Goal: Task Accomplishment & Management: Use online tool/utility

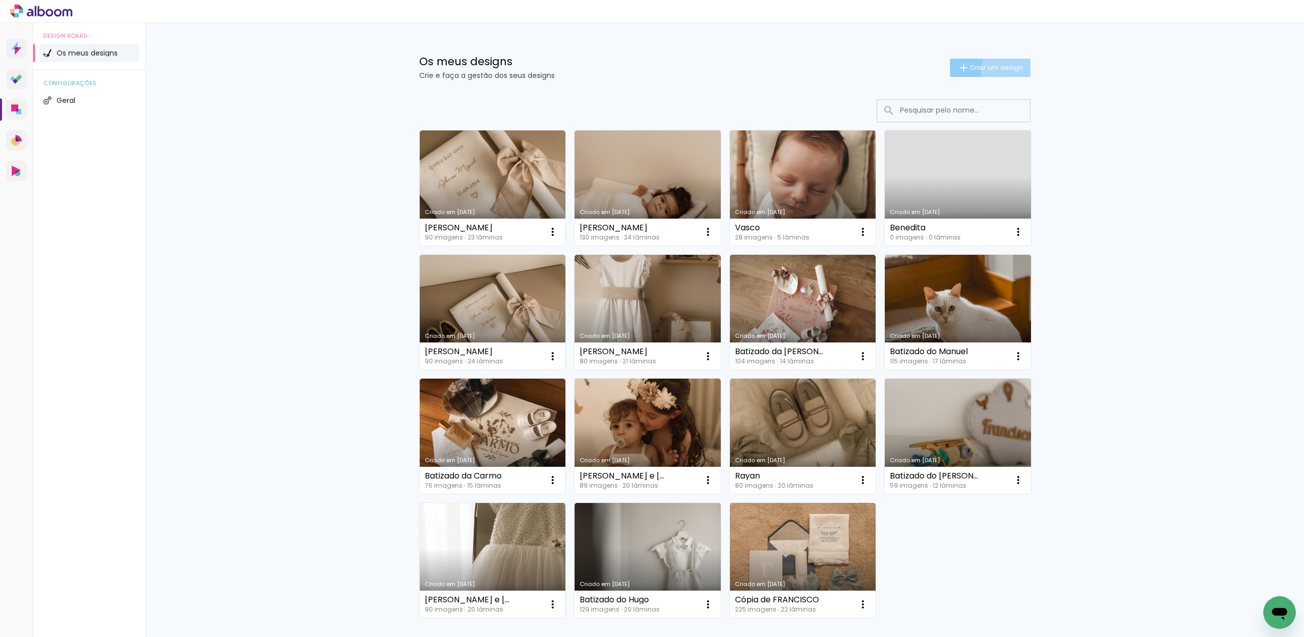
click at [1010, 70] on span "Criar um design" at bounding box center [996, 67] width 53 height 7
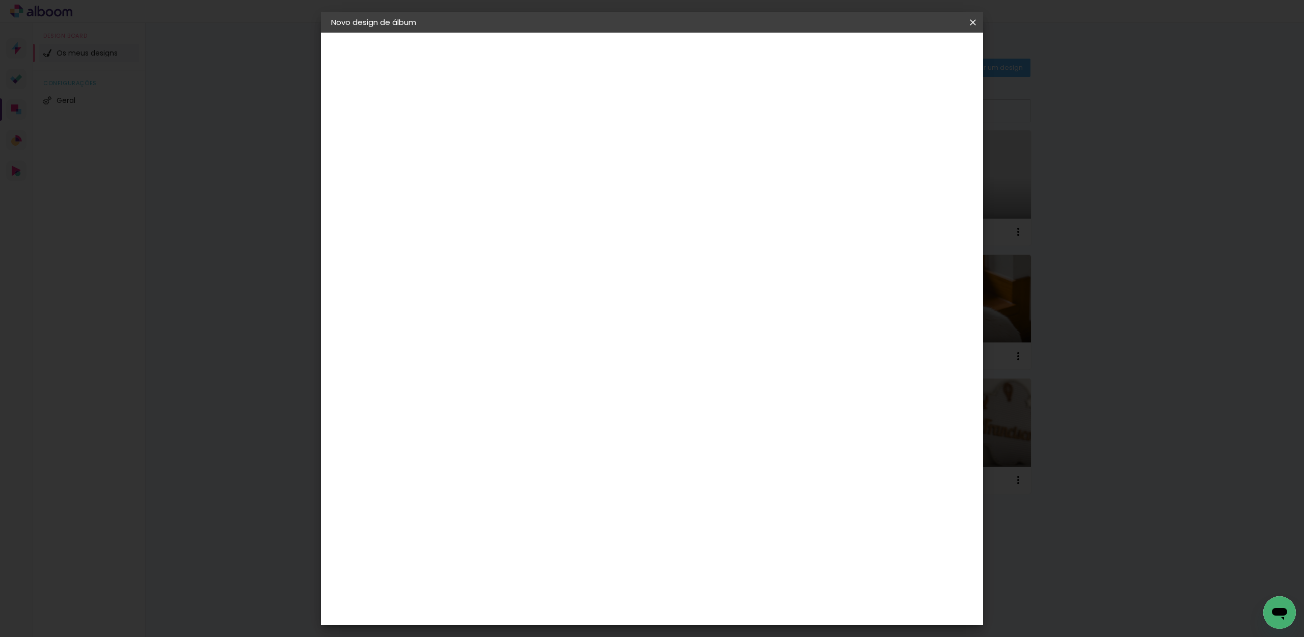
click at [498, 138] on input at bounding box center [498, 137] width 0 height 16
type input "[PERSON_NAME]"
type paper-input "[PERSON_NAME]"
click at [0, 0] on slot "Avançar" at bounding box center [0, 0] width 0 height 0
click at [0, 0] on slot "Tamanho Livre" at bounding box center [0, 0] width 0 height 0
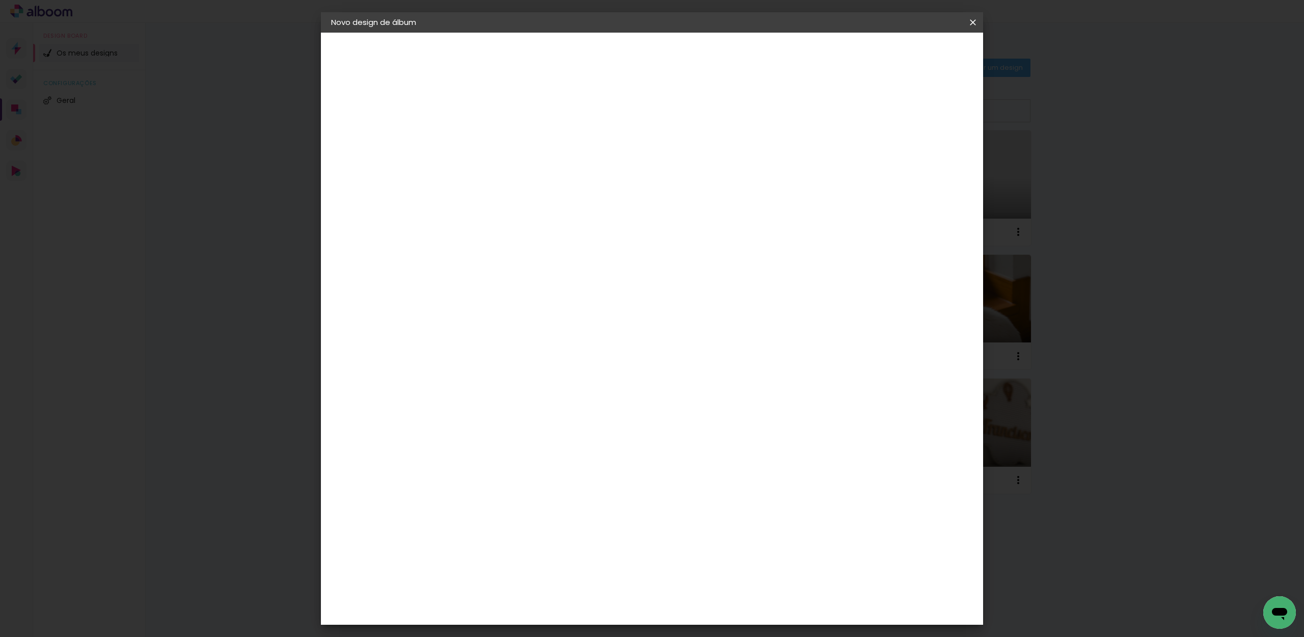
click at [647, 56] on paper-button "Avançar" at bounding box center [622, 53] width 50 height 17
drag, startPoint x: 718, startPoint y: 429, endPoint x: 709, endPoint y: 431, distance: 8.9
click at [709, 431] on input "60" at bounding box center [712, 428] width 26 height 15
type input "50"
type paper-input "50"
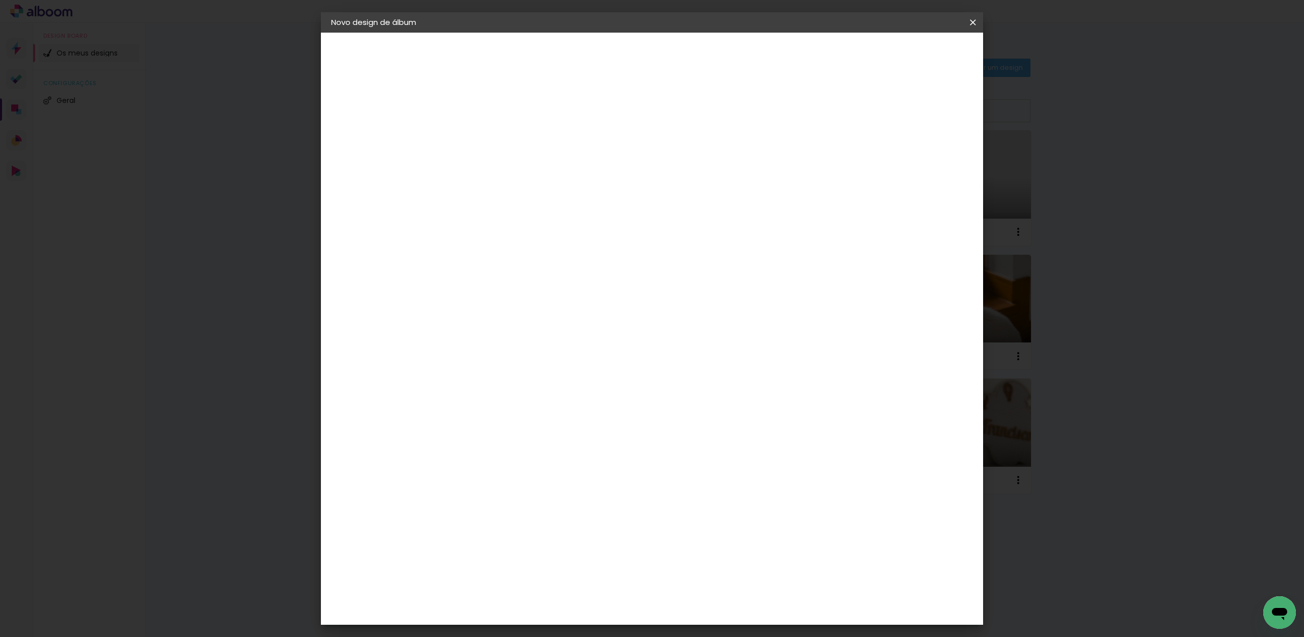
drag, startPoint x: 477, startPoint y: 311, endPoint x: 461, endPoint y: 312, distance: 16.3
click at [461, 312] on input "30" at bounding box center [465, 311] width 26 height 15
type input "25"
type paper-input "25"
click at [552, 426] on div "cm" at bounding box center [719, 430] width 408 height 36
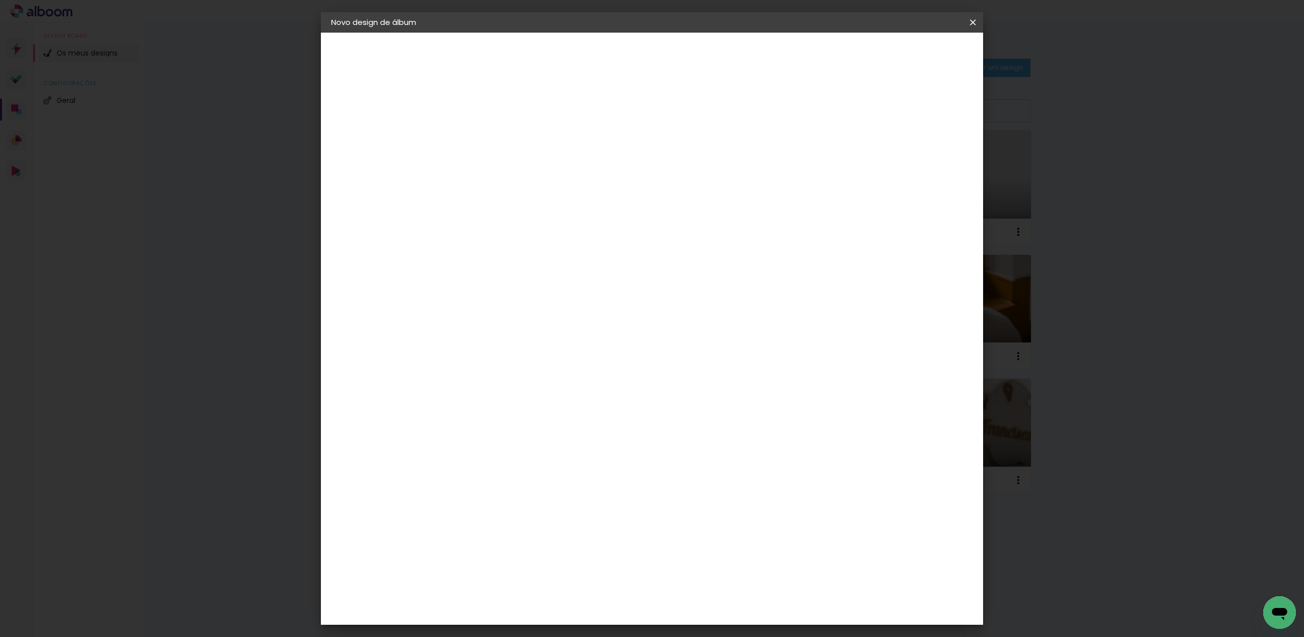
click at [917, 51] on span "Iniciar design" at bounding box center [894, 53] width 46 height 7
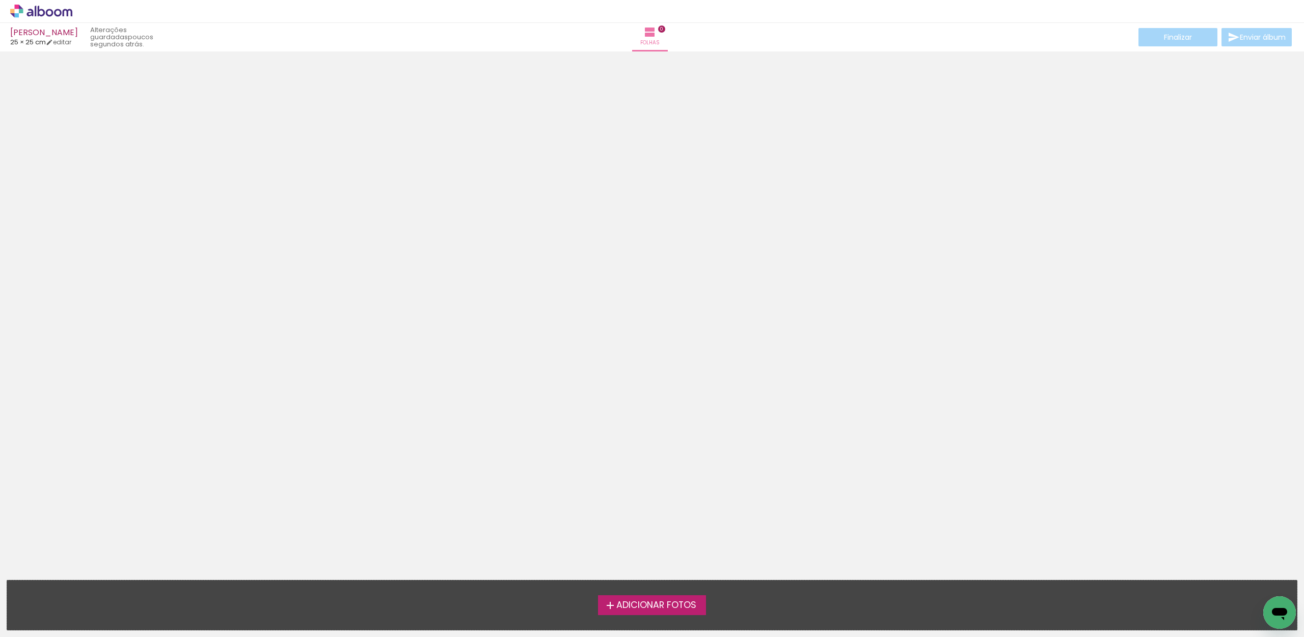
click at [688, 608] on span "Adicionar Fotos" at bounding box center [657, 605] width 80 height 9
click at [0, 0] on input "file" at bounding box center [0, 0] width 0 height 0
